Goal: Check status: Check status

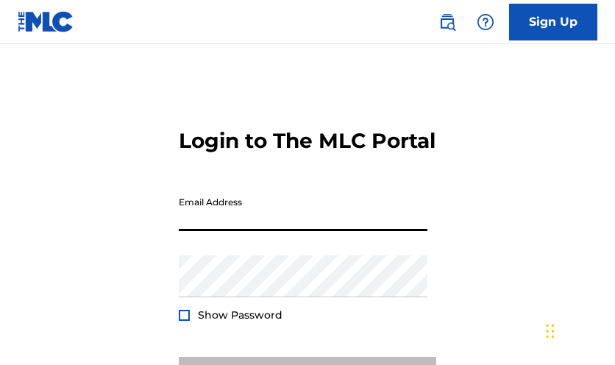
click at [276, 231] on input "Email Address" at bounding box center [303, 210] width 249 height 42
type input "[EMAIL_ADDRESS][DOMAIN_NAME]"
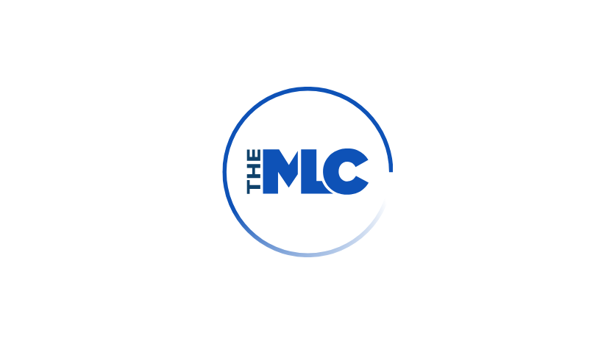
scroll to position [38, 0]
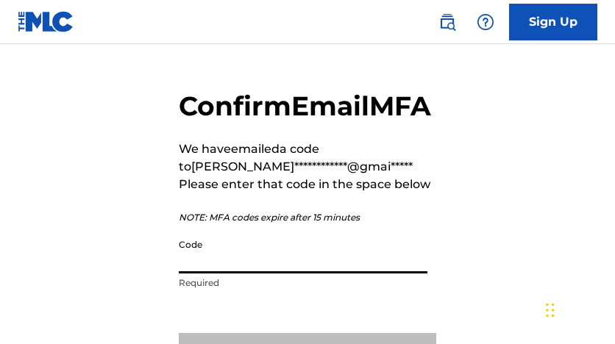
click at [222, 274] on input "Code" at bounding box center [303, 253] width 249 height 42
paste input "607674"
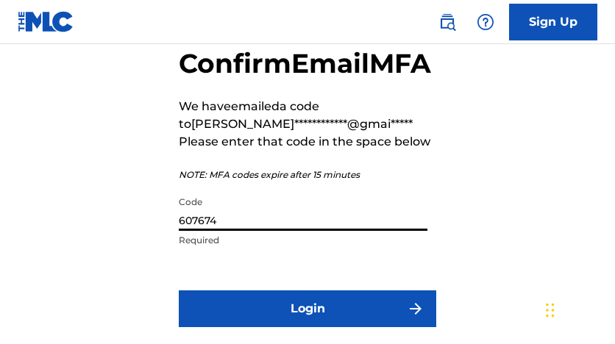
scroll to position [222, 0]
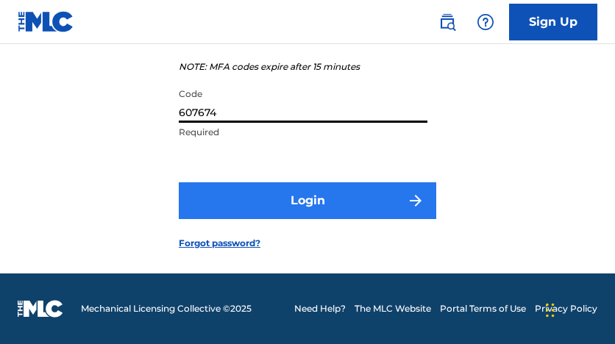
type input "607674"
click at [312, 209] on button "Login" at bounding box center [308, 200] width 258 height 37
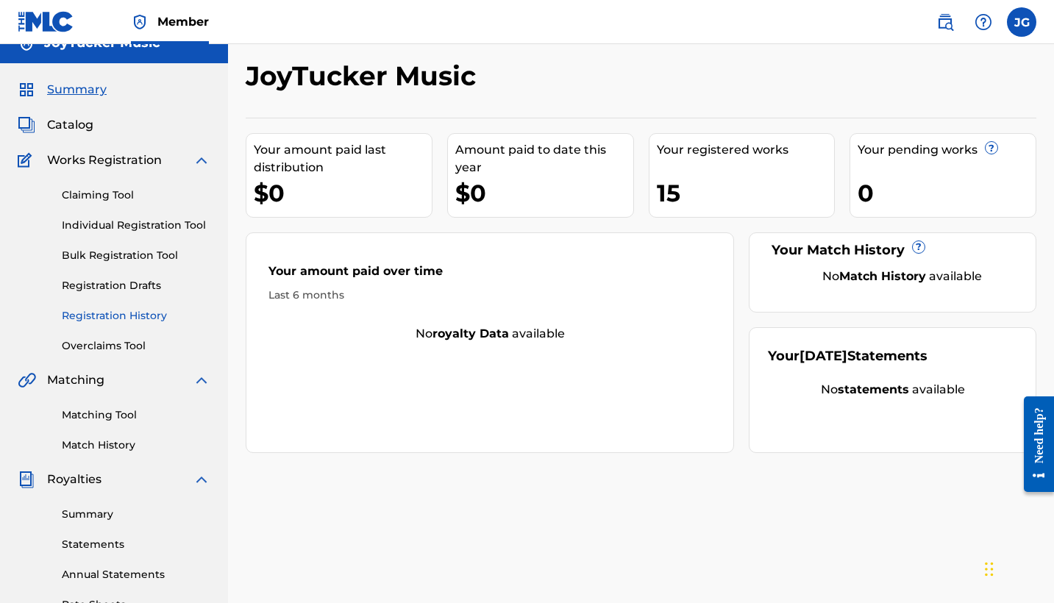
click at [115, 313] on link "Registration History" at bounding box center [136, 315] width 149 height 15
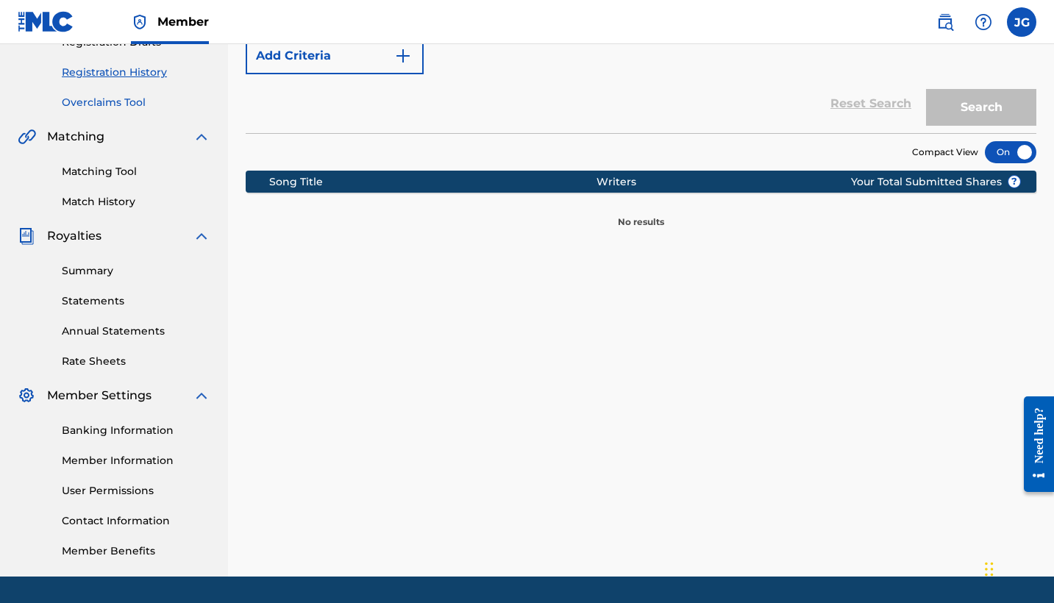
scroll to position [225, 0]
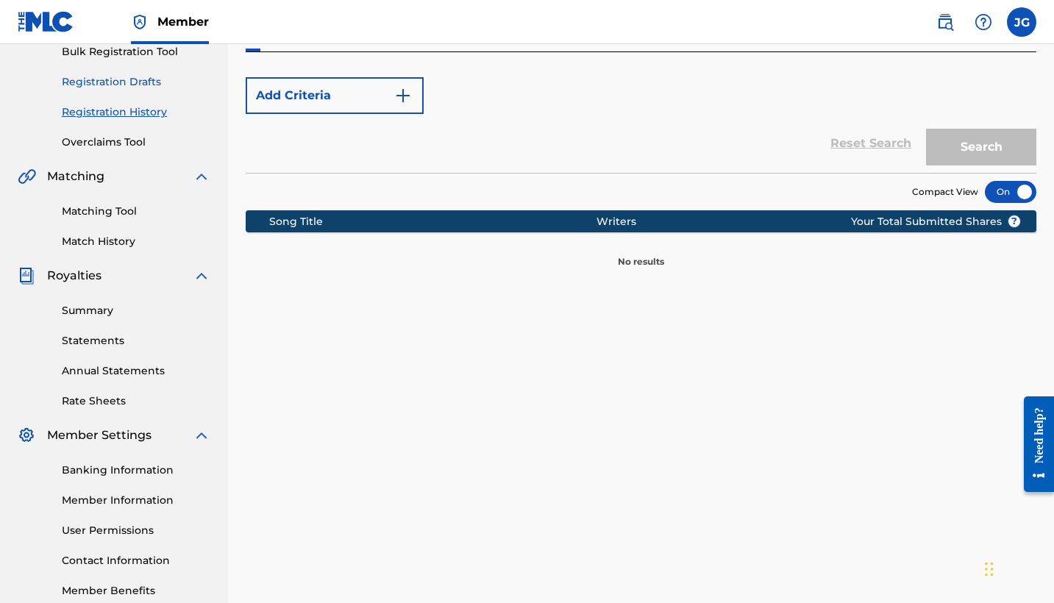
click at [117, 83] on link "Registration Drafts" at bounding box center [136, 81] width 149 height 15
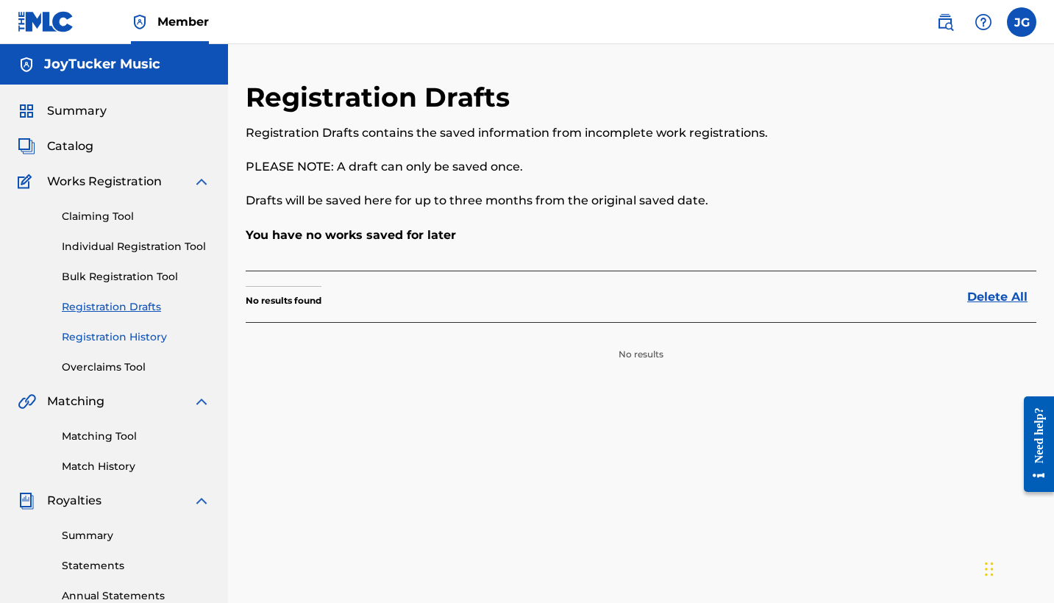
click at [133, 340] on link "Registration History" at bounding box center [136, 337] width 149 height 15
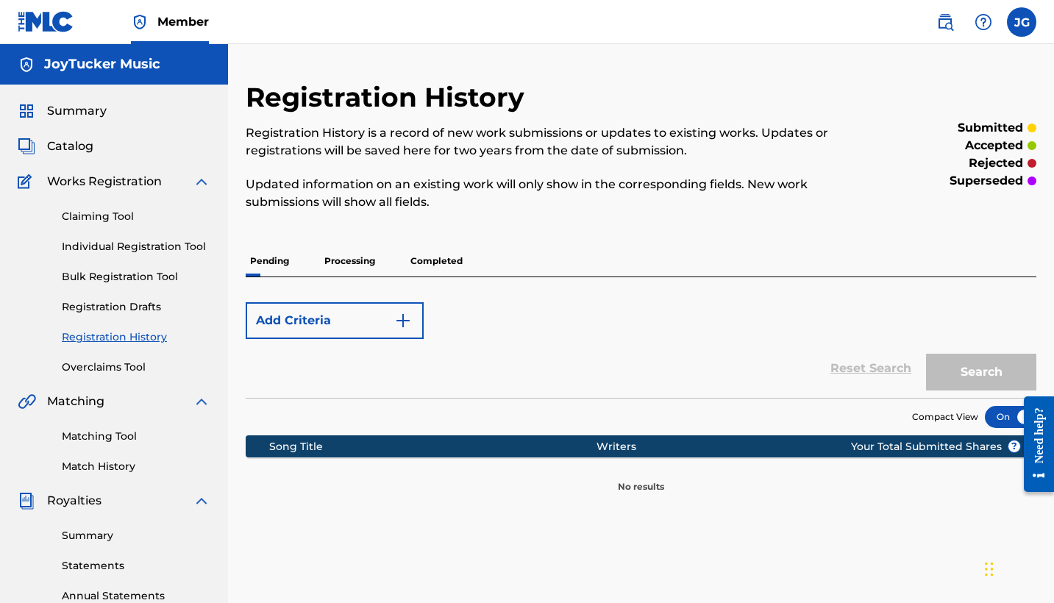
click at [366, 268] on p "Processing" at bounding box center [350, 261] width 60 height 31
click at [433, 262] on p "Completed" at bounding box center [436, 261] width 61 height 31
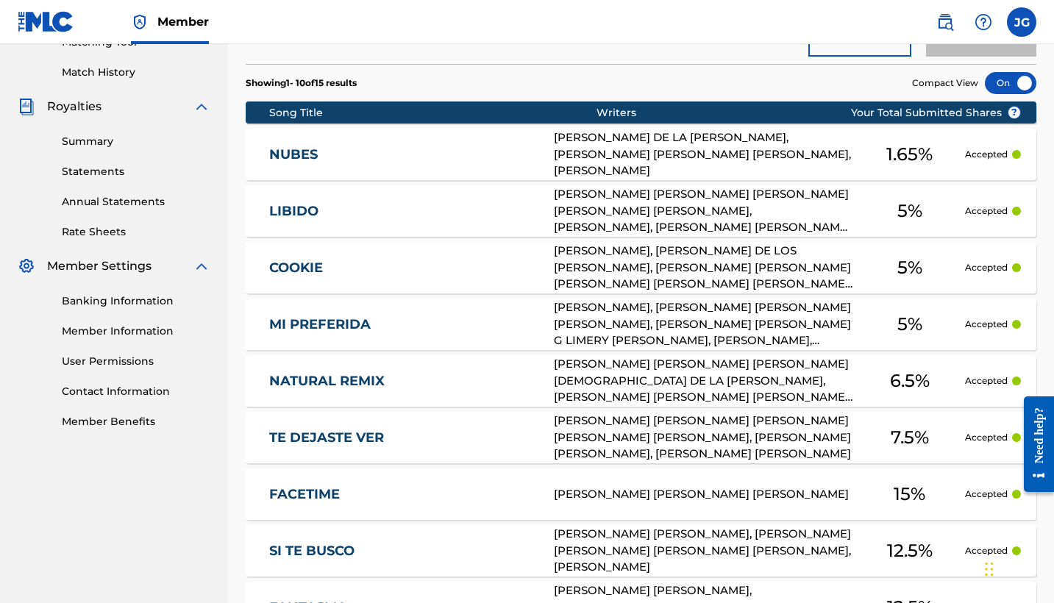
scroll to position [419, 0]
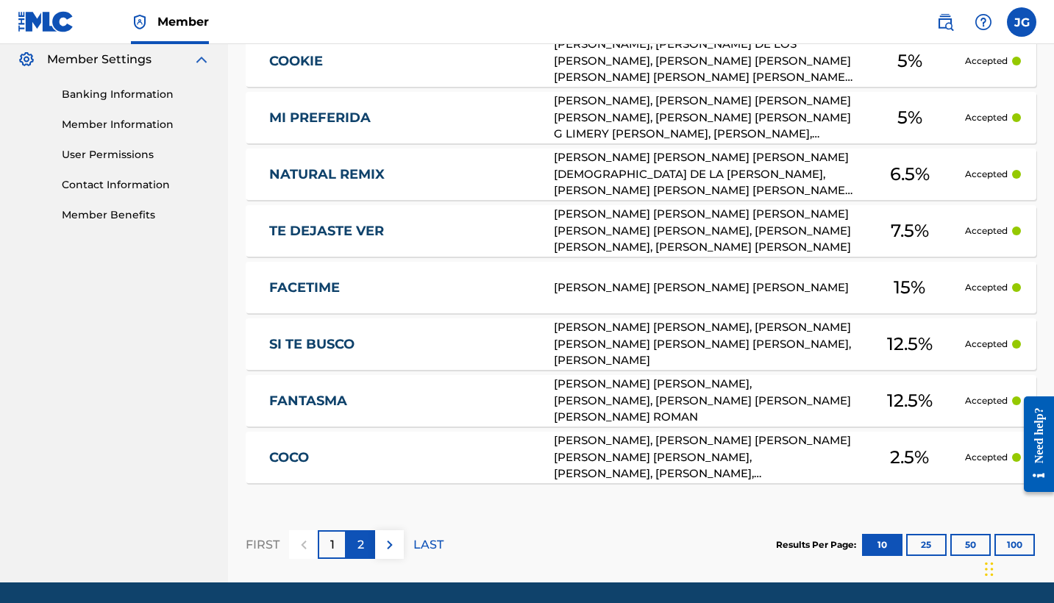
click at [369, 364] on div "2" at bounding box center [361, 545] width 29 height 29
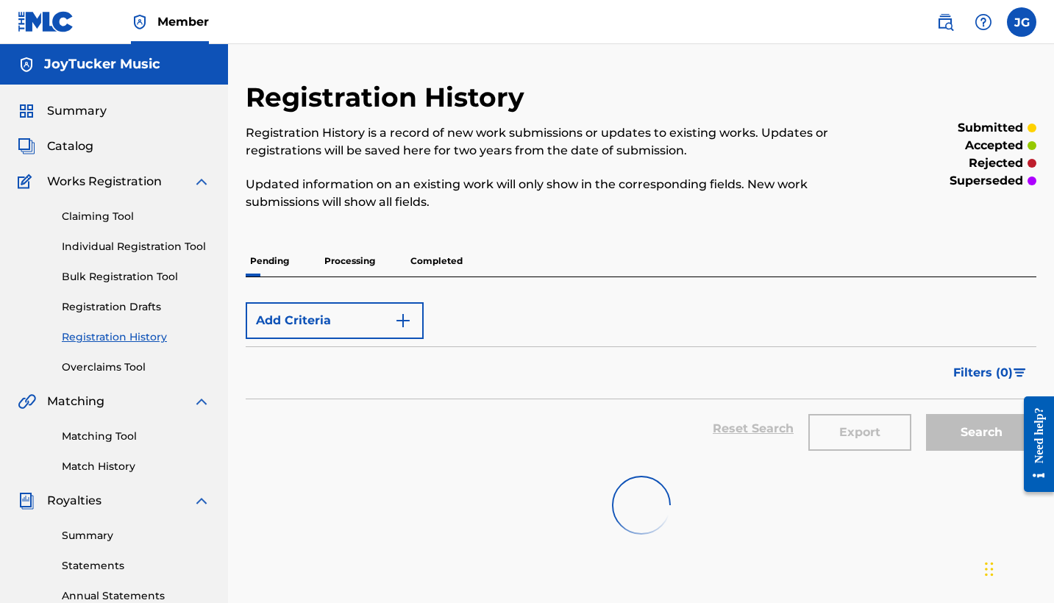
scroll to position [37, 0]
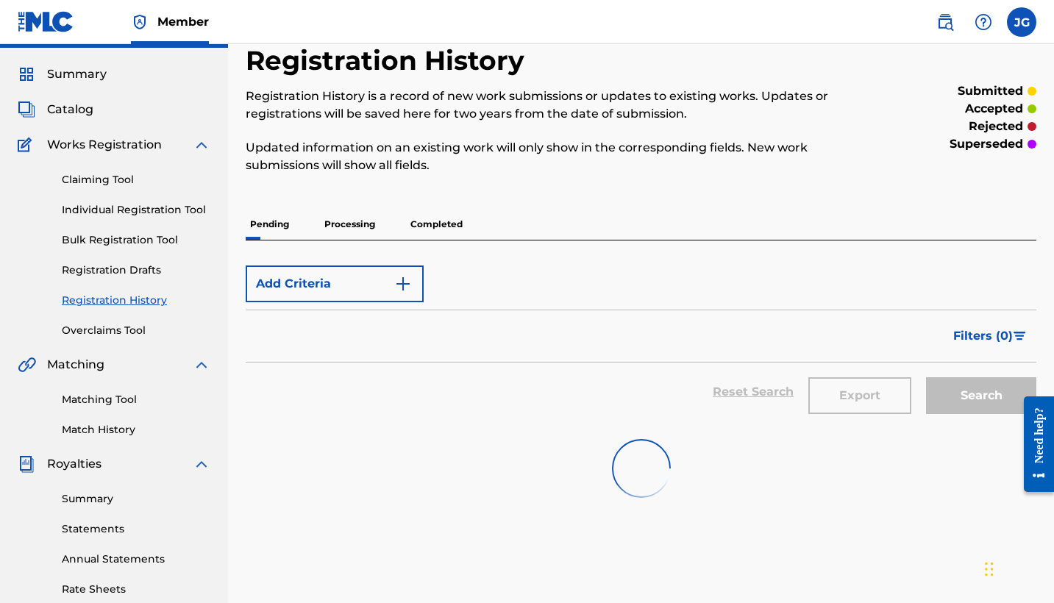
click at [363, 225] on p "Processing" at bounding box center [350, 224] width 60 height 31
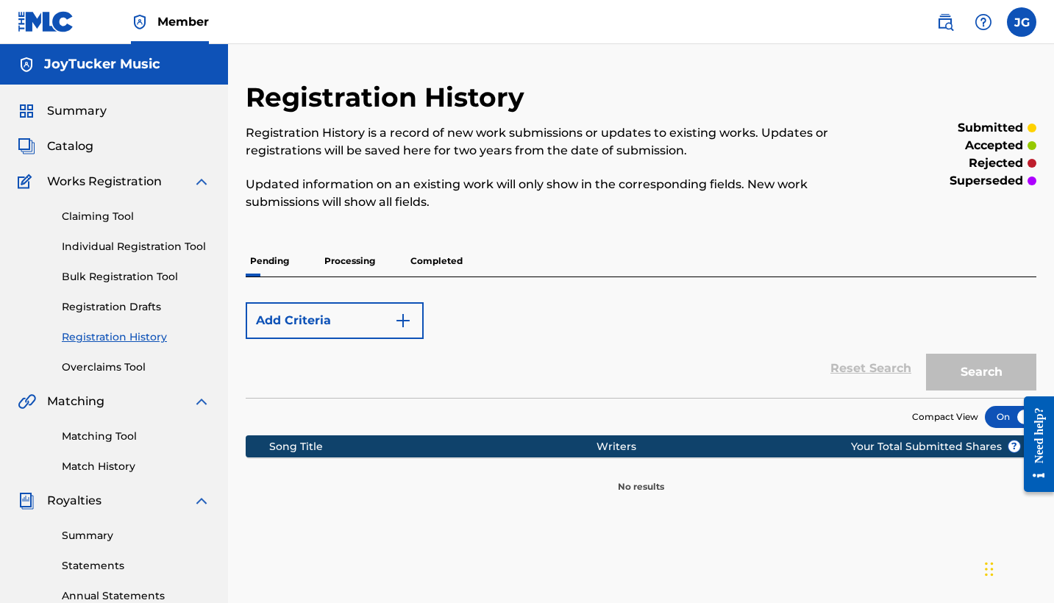
click at [461, 260] on p "Completed" at bounding box center [436, 261] width 61 height 31
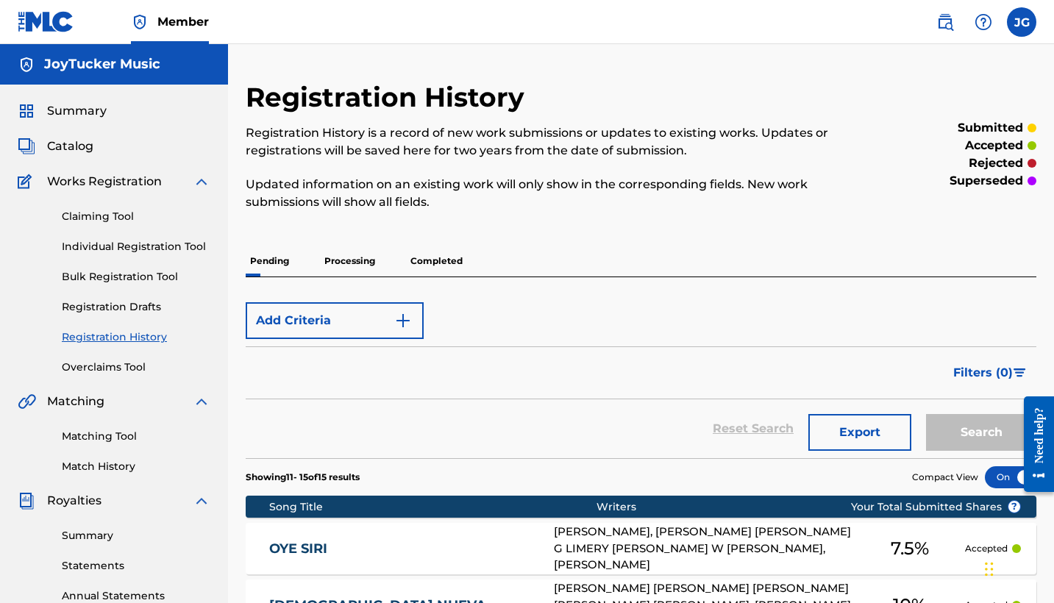
click at [195, 179] on img at bounding box center [202, 182] width 18 height 18
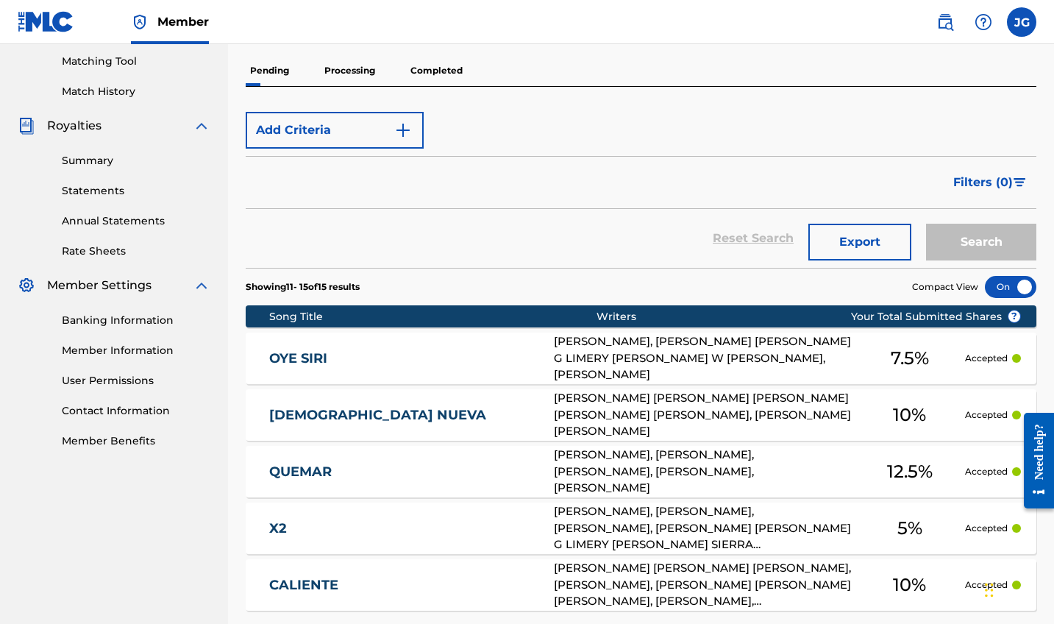
scroll to position [347, 0]
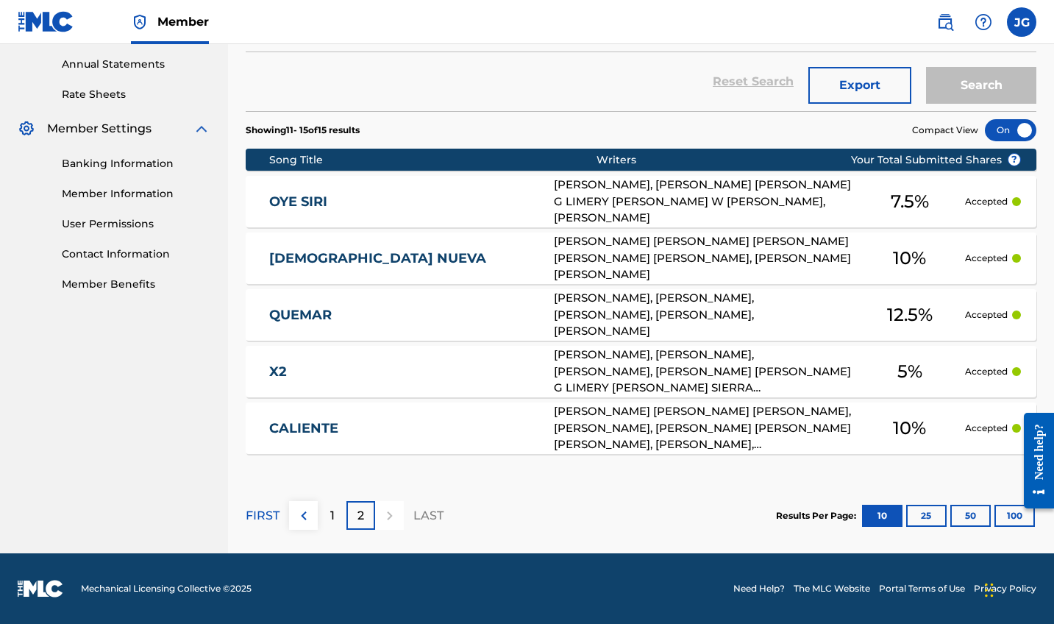
click at [325, 364] on div "1" at bounding box center [332, 515] width 29 height 29
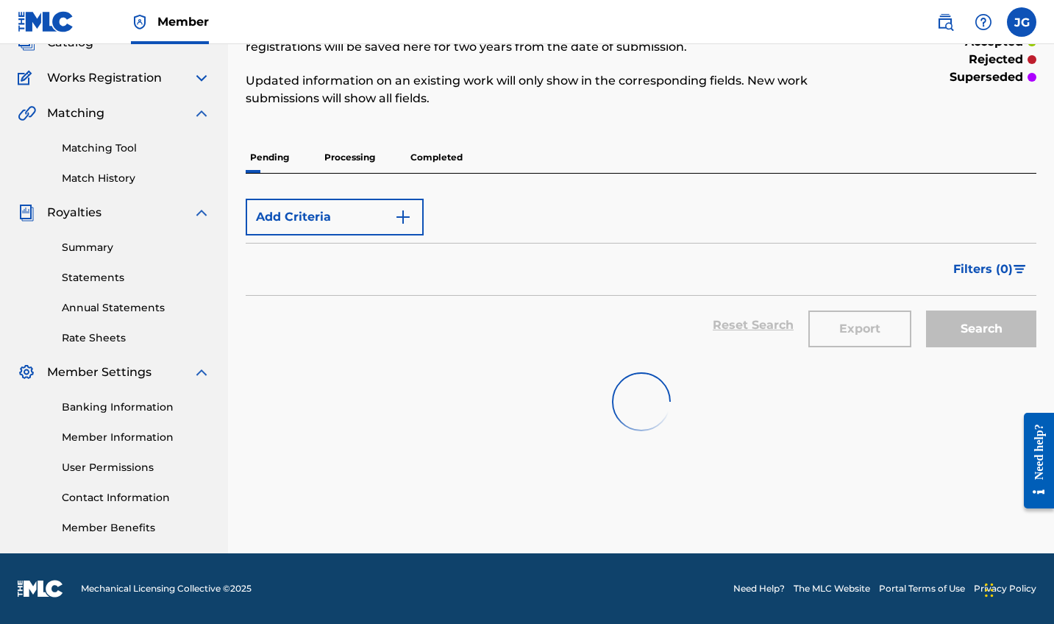
scroll to position [0, 0]
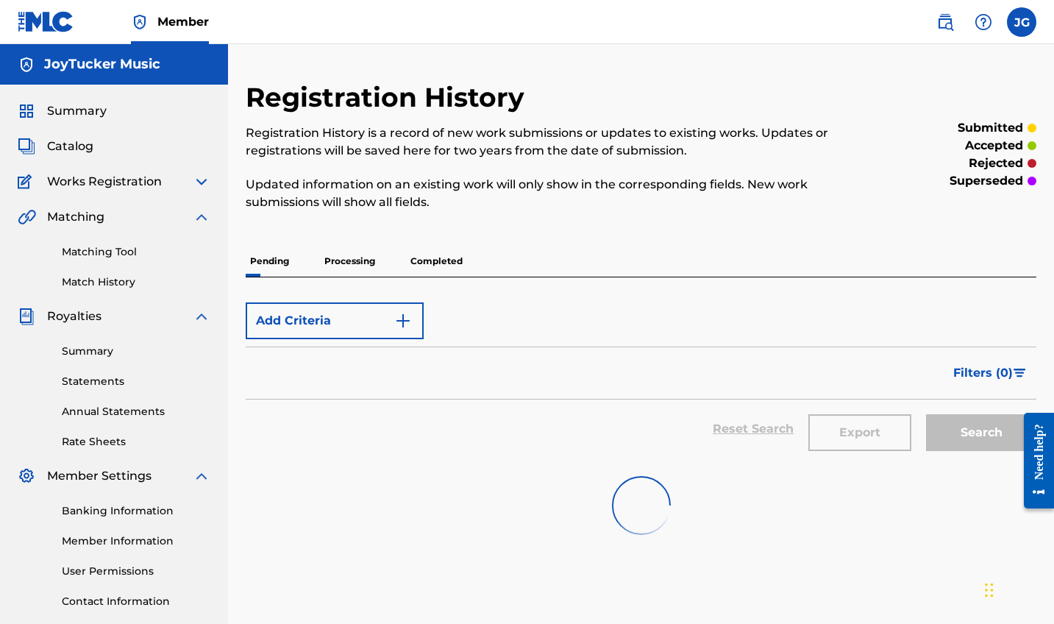
click at [371, 263] on p "Processing" at bounding box center [350, 261] width 60 height 31
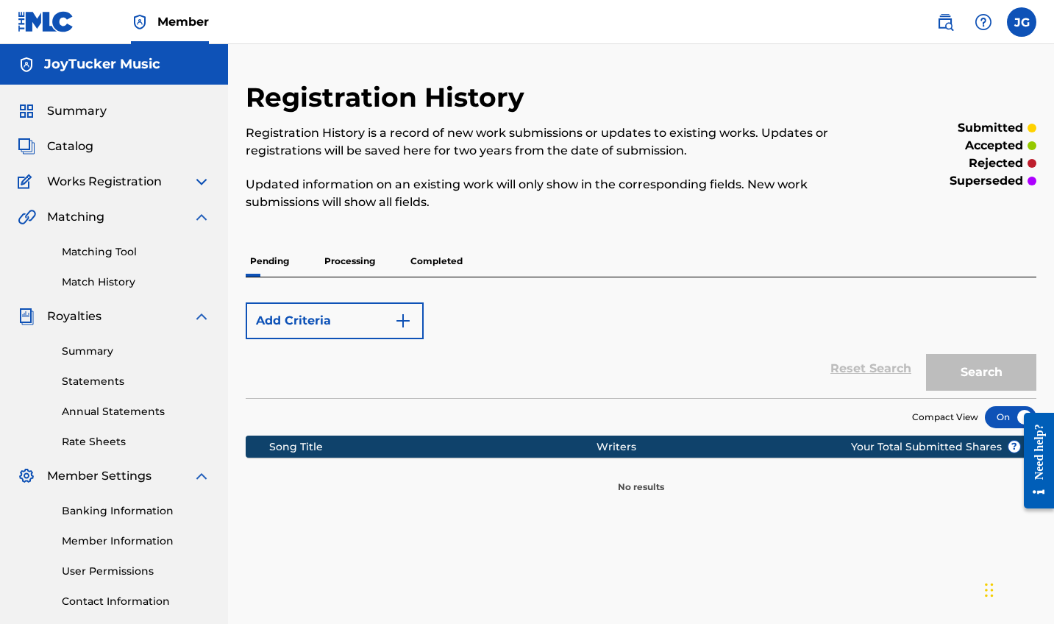
click at [419, 260] on p "Completed" at bounding box center [436, 261] width 61 height 31
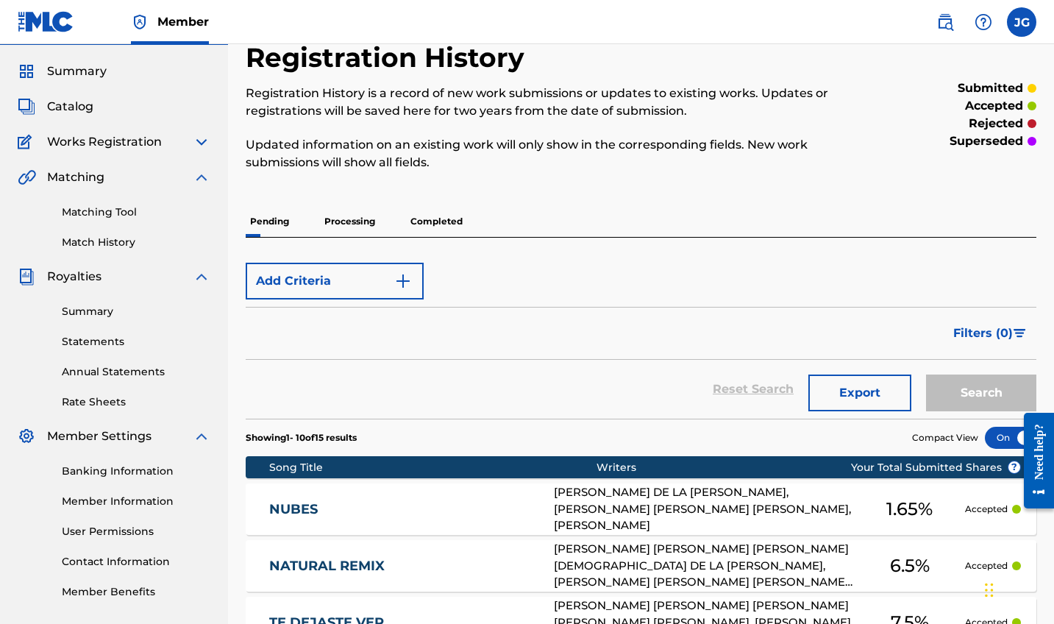
scroll to position [132, 0]
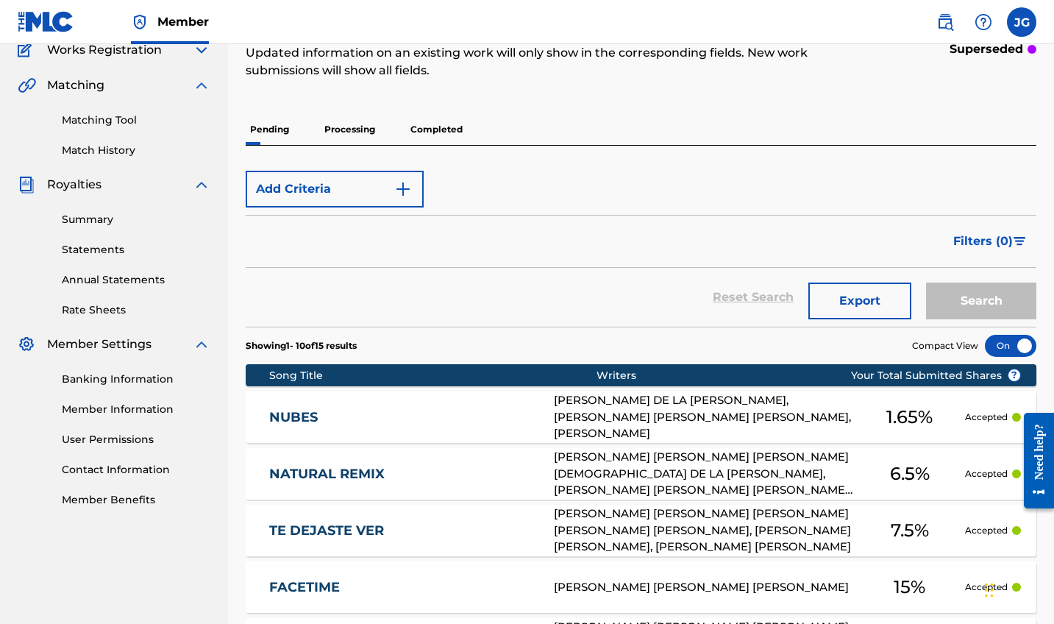
click at [322, 134] on p "Processing" at bounding box center [350, 129] width 60 height 31
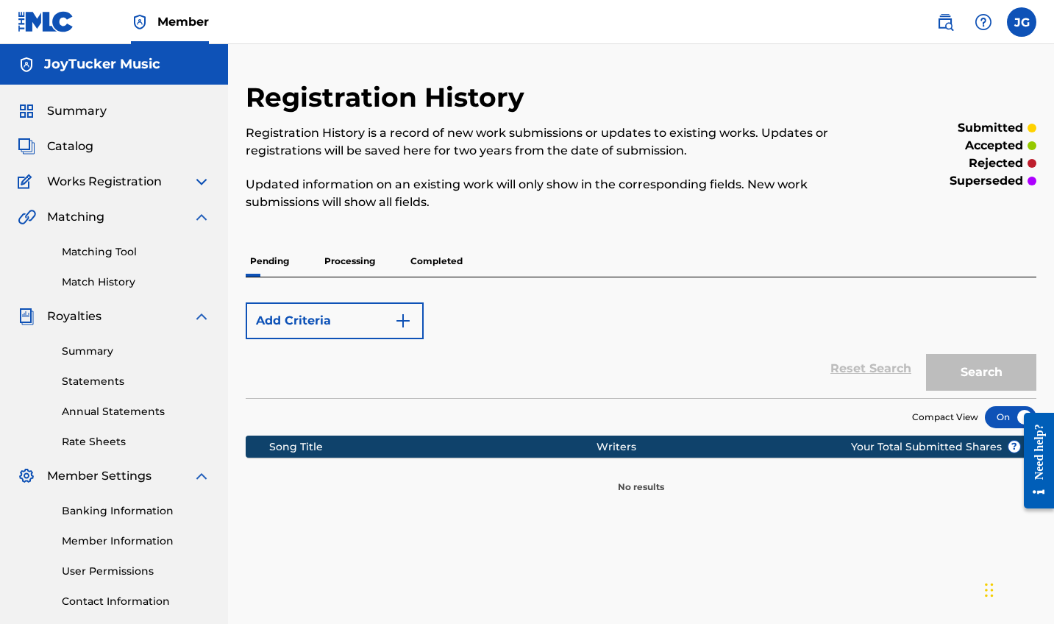
click at [347, 258] on p "Processing" at bounding box center [350, 261] width 60 height 31
click at [438, 260] on p "Completed" at bounding box center [436, 261] width 61 height 31
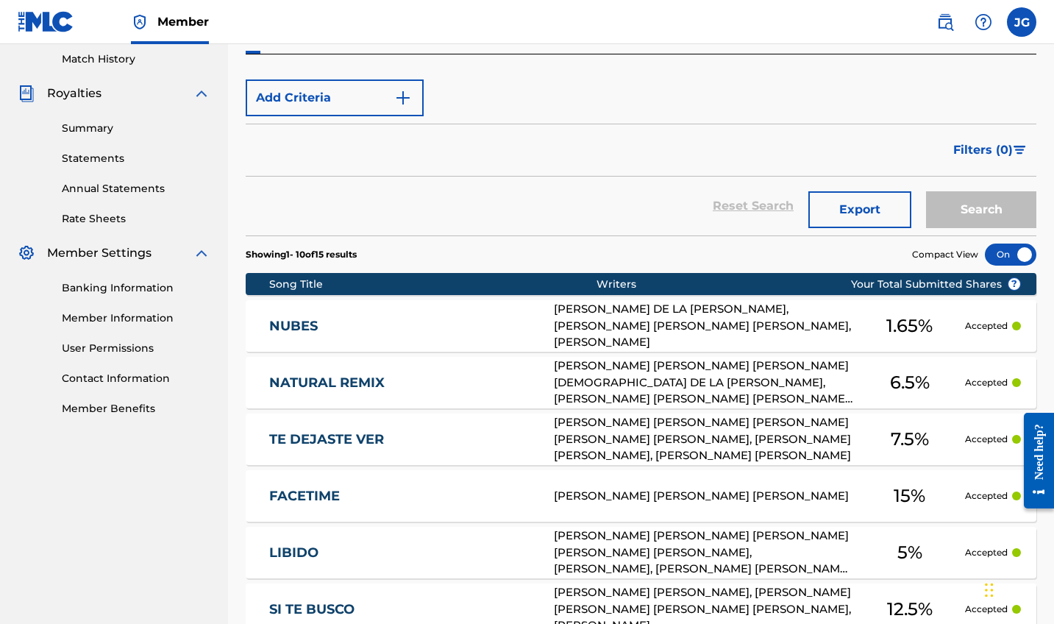
scroll to position [243, 0]
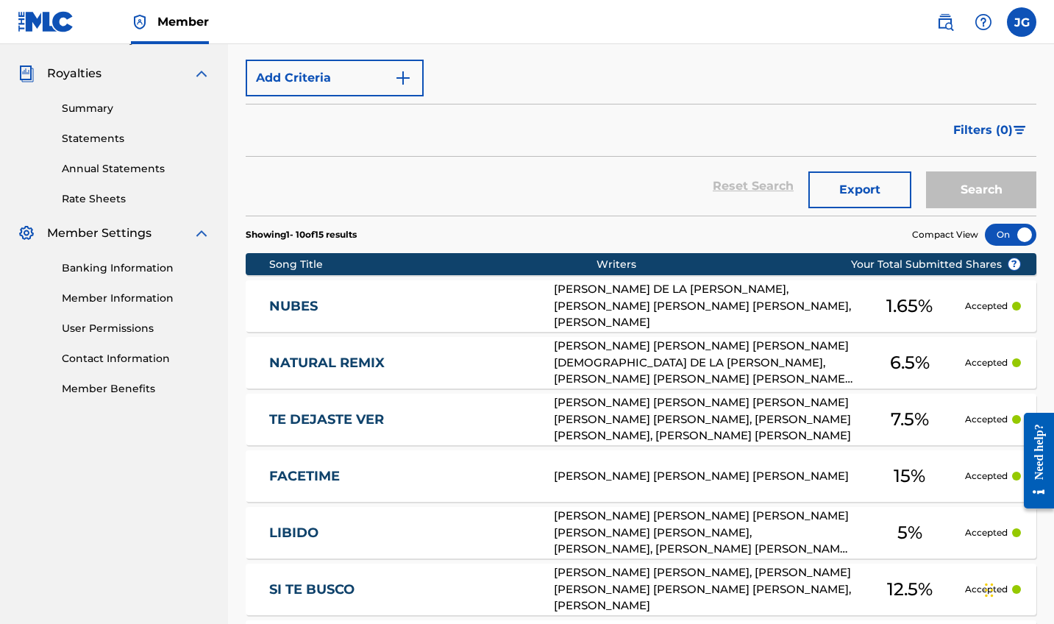
click at [614, 300] on div "[PERSON_NAME] DE LA [PERSON_NAME], [PERSON_NAME] [PERSON_NAME] [PERSON_NAME], […" at bounding box center [704, 306] width 301 height 50
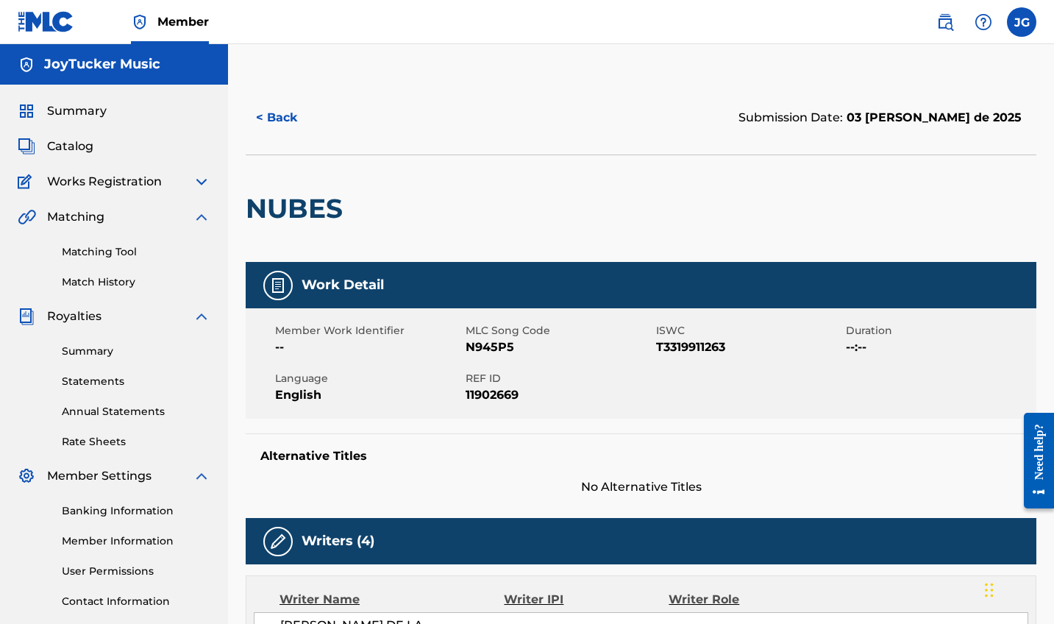
scroll to position [104, 0]
